Goal: Information Seeking & Learning: Learn about a topic

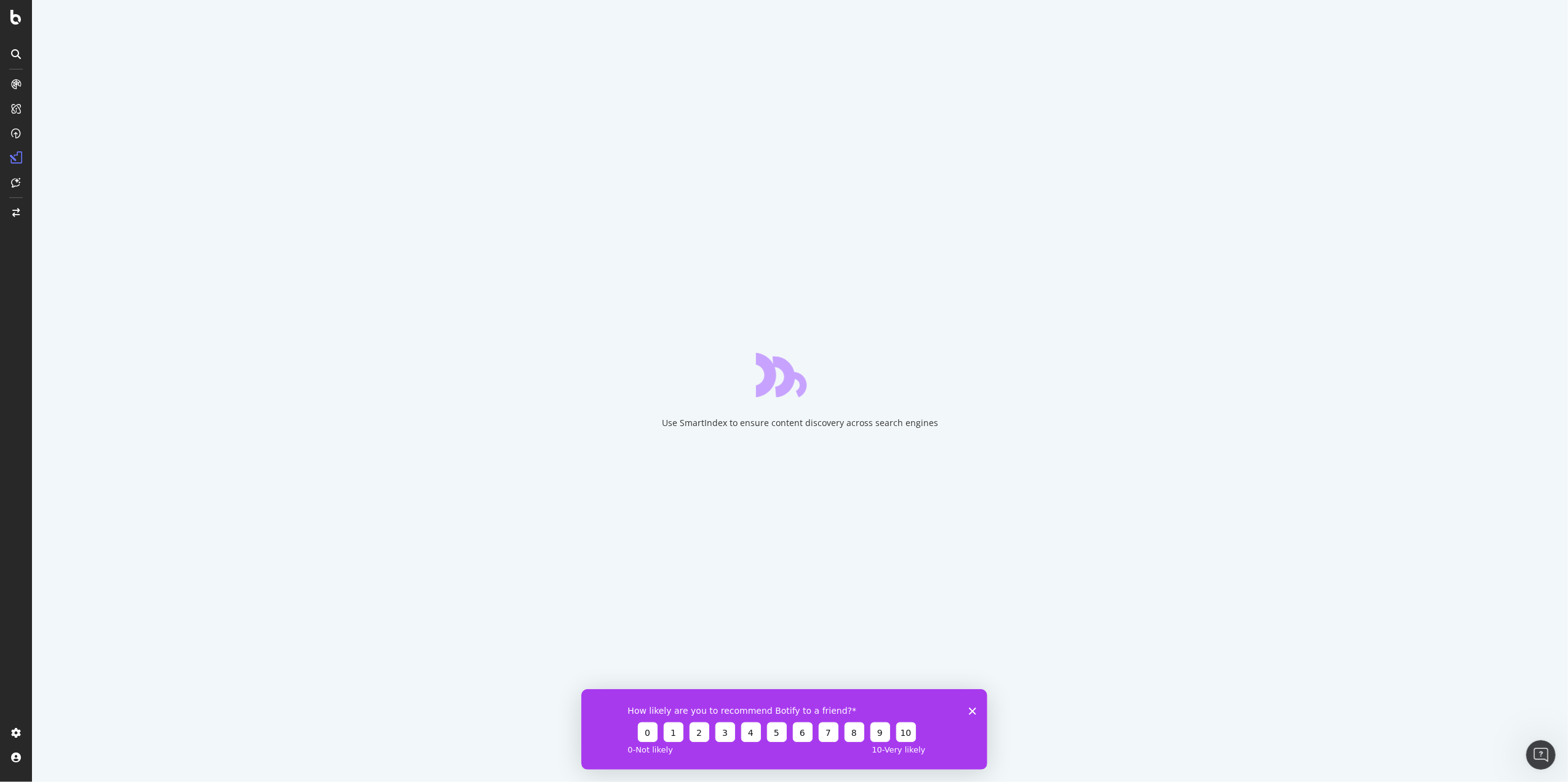
click at [976, 486] on div "How likely are you to recommend Botify to a friend? 0 1 2 3 4 5 6 7 8 9 10 0 - …" at bounding box center [783, 729] width 406 height 80
click at [972, 486] on polygon "Close survey" at bounding box center [972, 711] width 8 height 8
